Goal: Navigation & Orientation: Go to known website

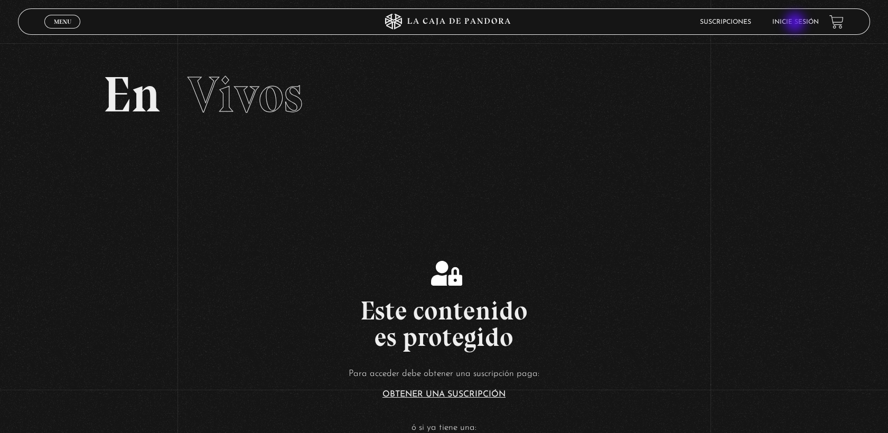
click at [796, 23] on link "Inicie sesión" at bounding box center [795, 22] width 46 height 6
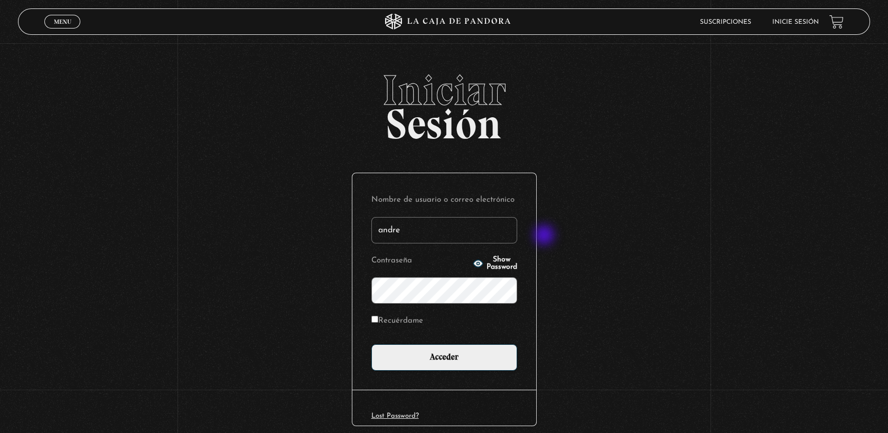
type input "[PERSON_NAME][EMAIL_ADDRESS][DOMAIN_NAME]"
click at [486, 263] on span "Show Password" at bounding box center [501, 263] width 31 height 15
click at [378, 317] on input "Recuérdame" at bounding box center [374, 319] width 7 height 7
checkbox input "true"
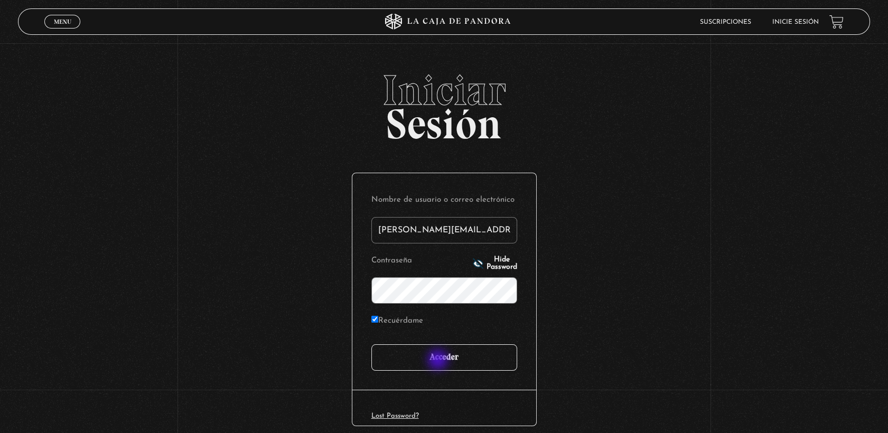
click at [439, 360] on input "Acceder" at bounding box center [444, 357] width 146 height 26
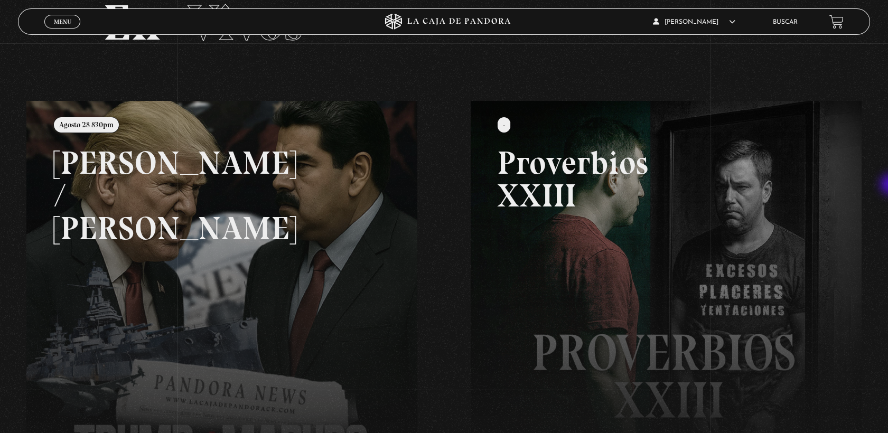
scroll to position [70, 0]
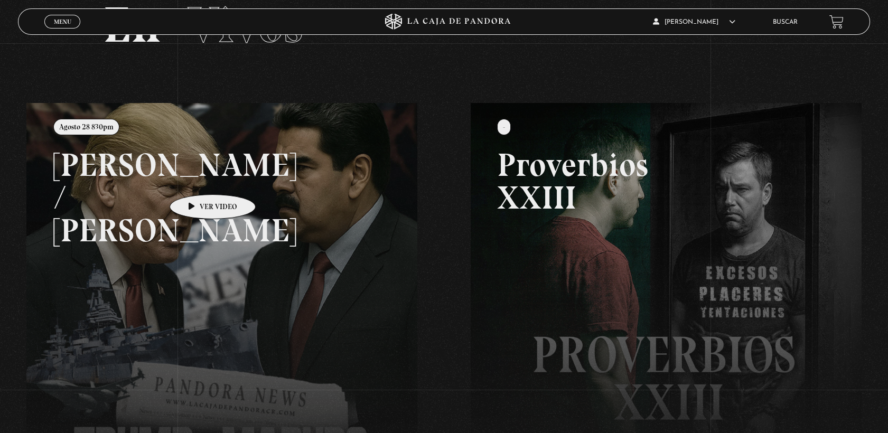
click at [196, 179] on link at bounding box center [470, 319] width 888 height 433
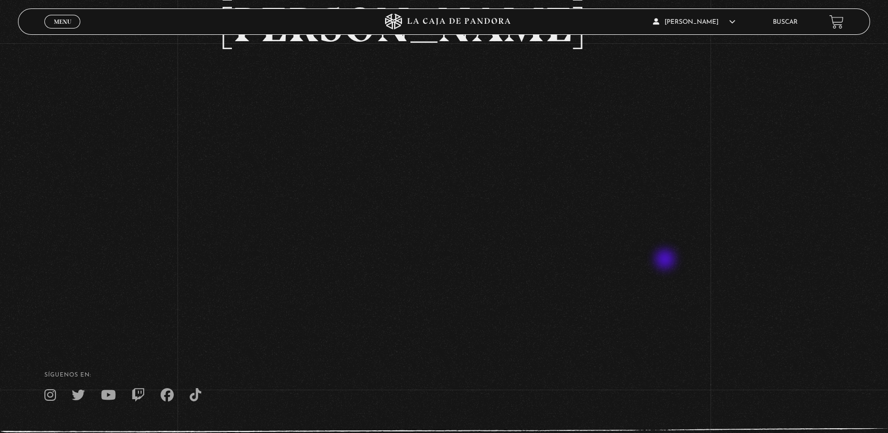
scroll to position [116, 0]
